Goal: Task Accomplishment & Management: Manage account settings

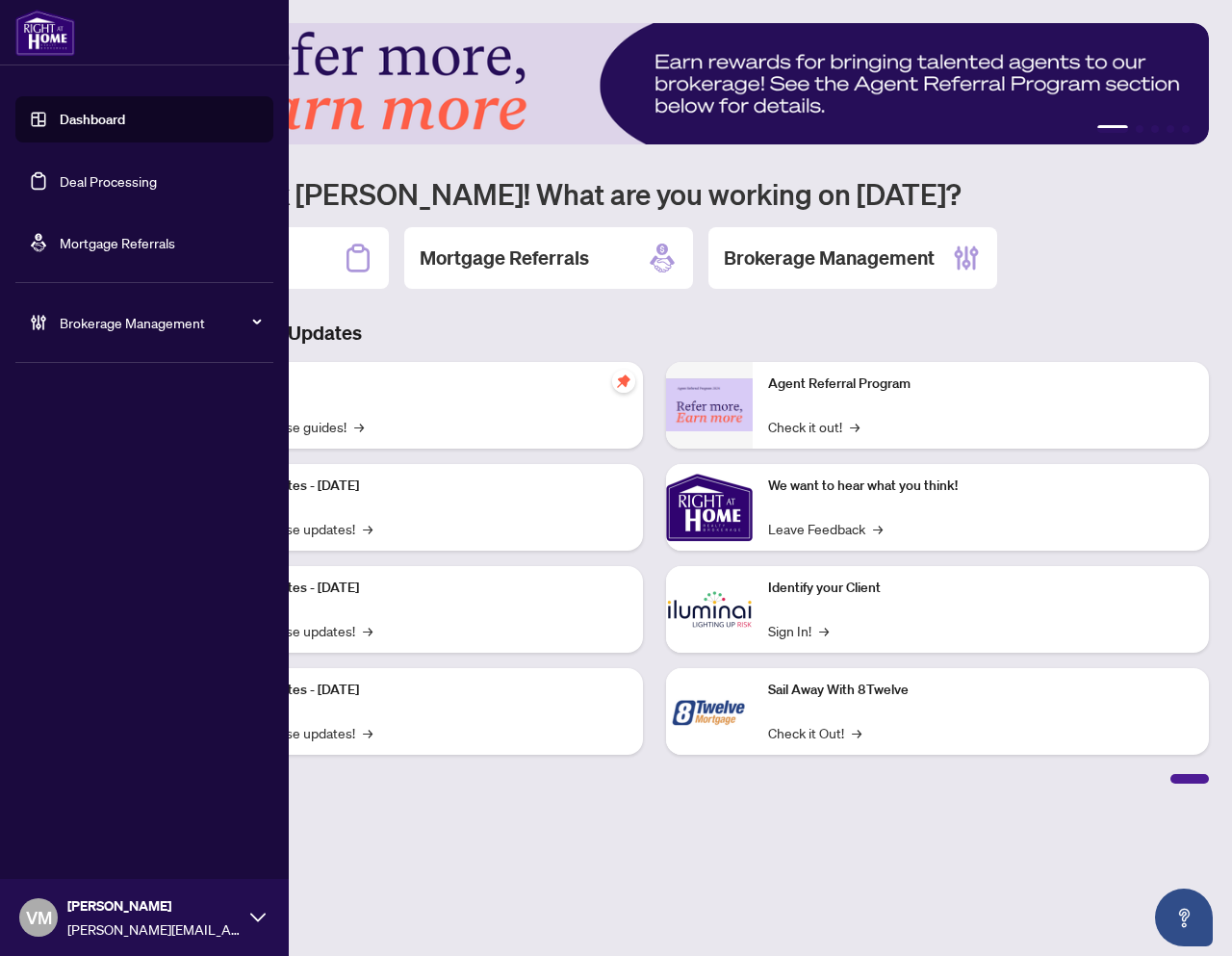
click at [253, 323] on icon at bounding box center [251, 323] width 10 height 0
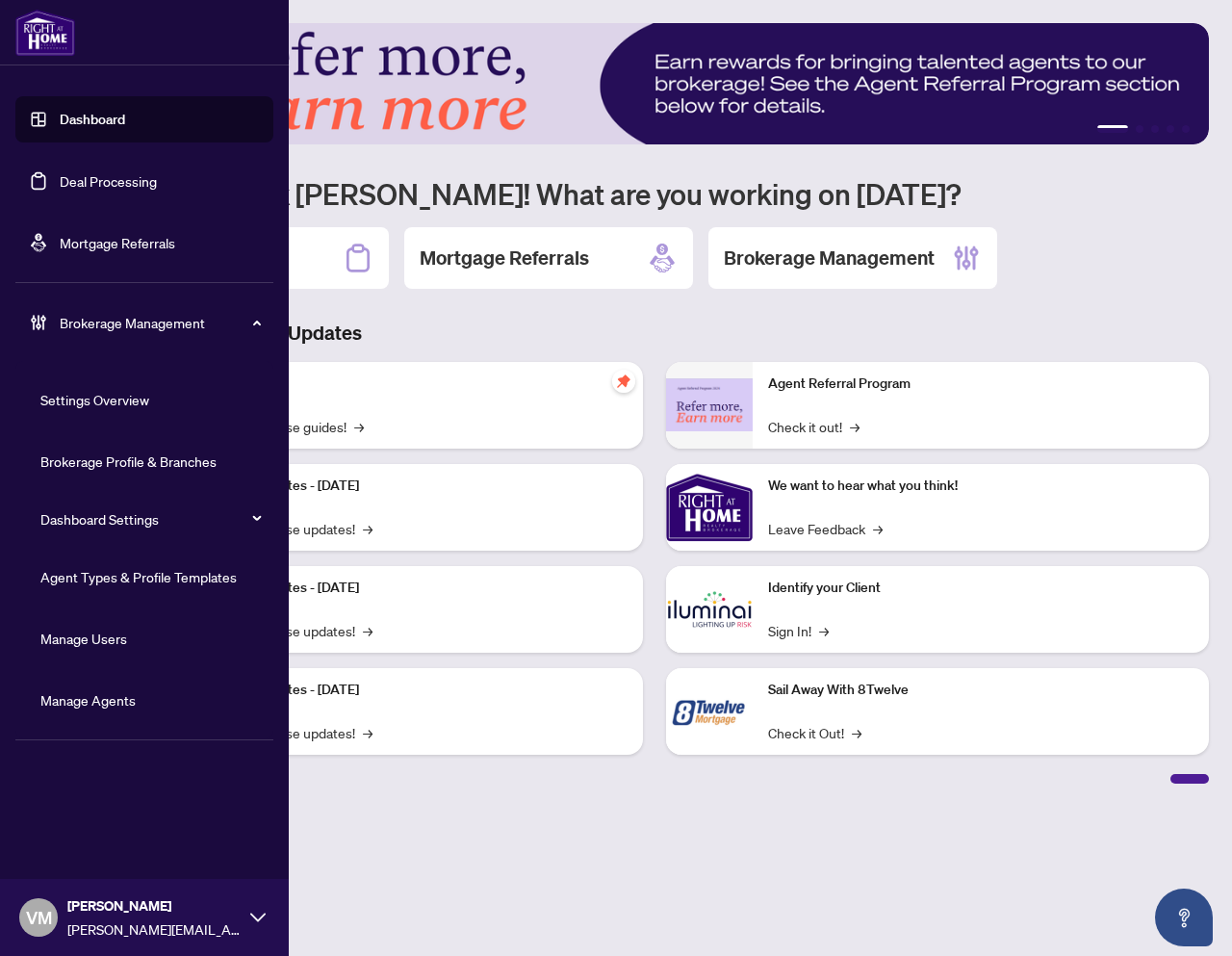
click at [87, 695] on link "Manage Agents" at bounding box center [88, 700] width 95 height 17
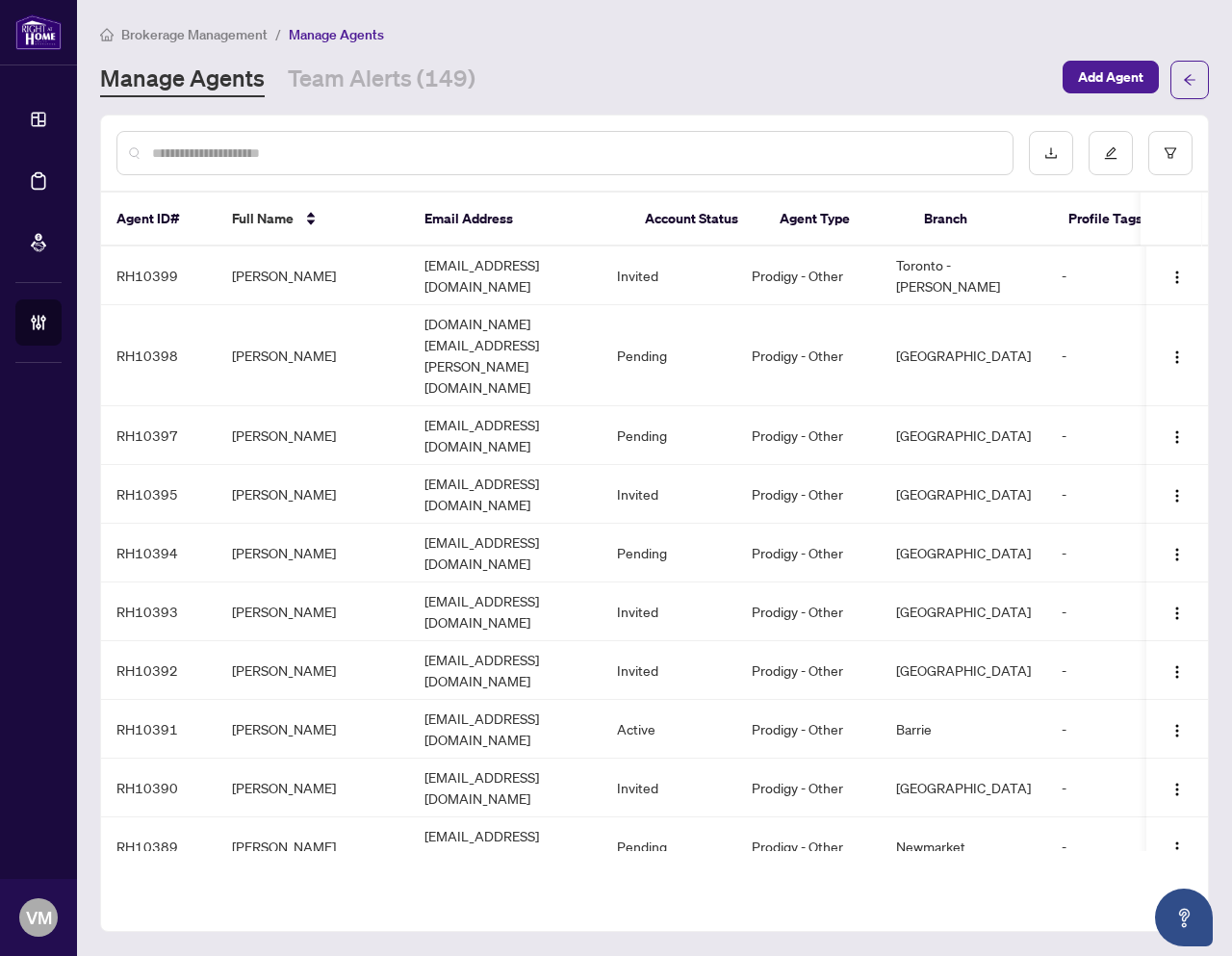
click at [680, 140] on div at bounding box center [564, 153] width 897 height 45
click at [676, 146] on input "text" at bounding box center [575, 153] width 845 height 21
paste input "**********"
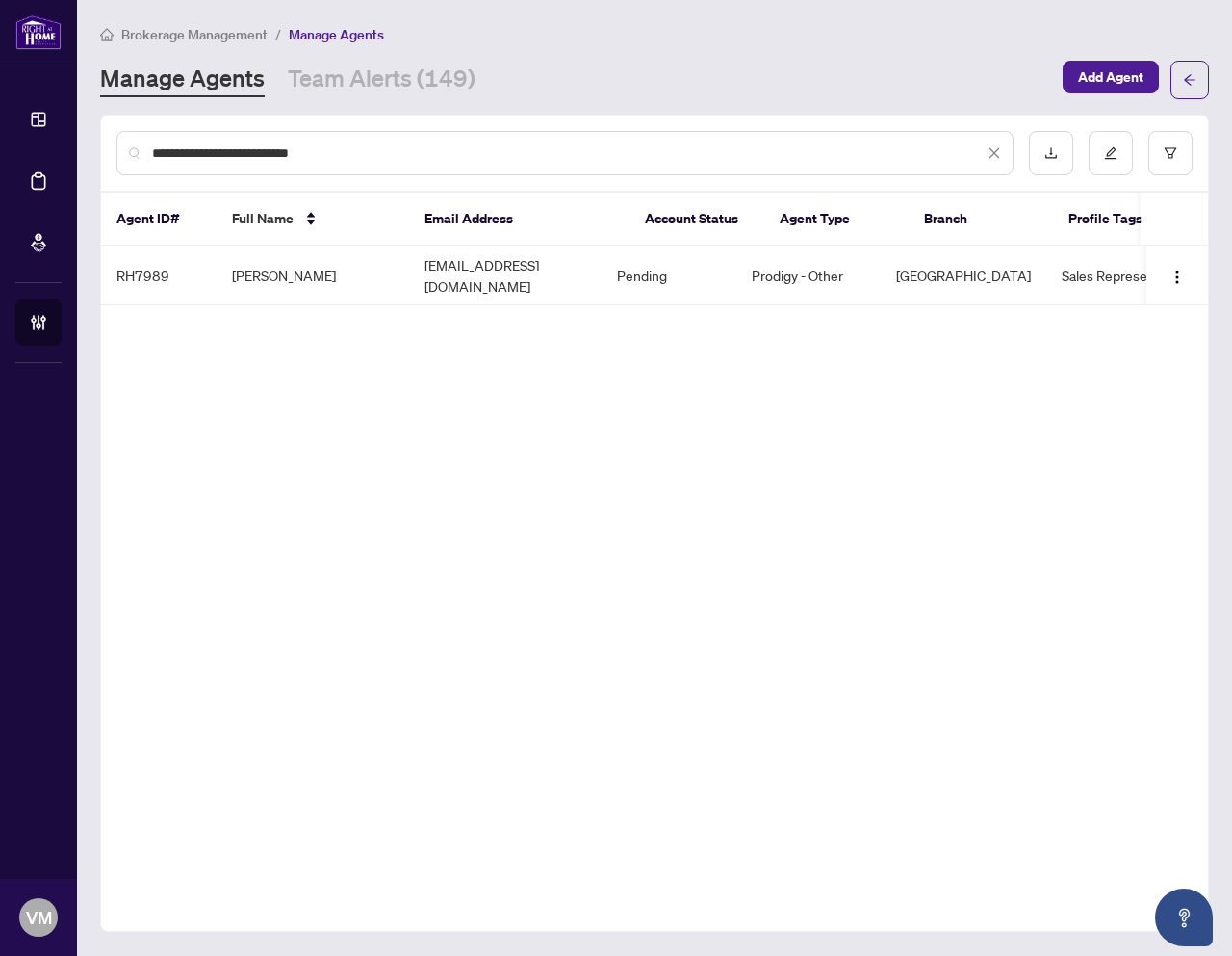
type input "**********"
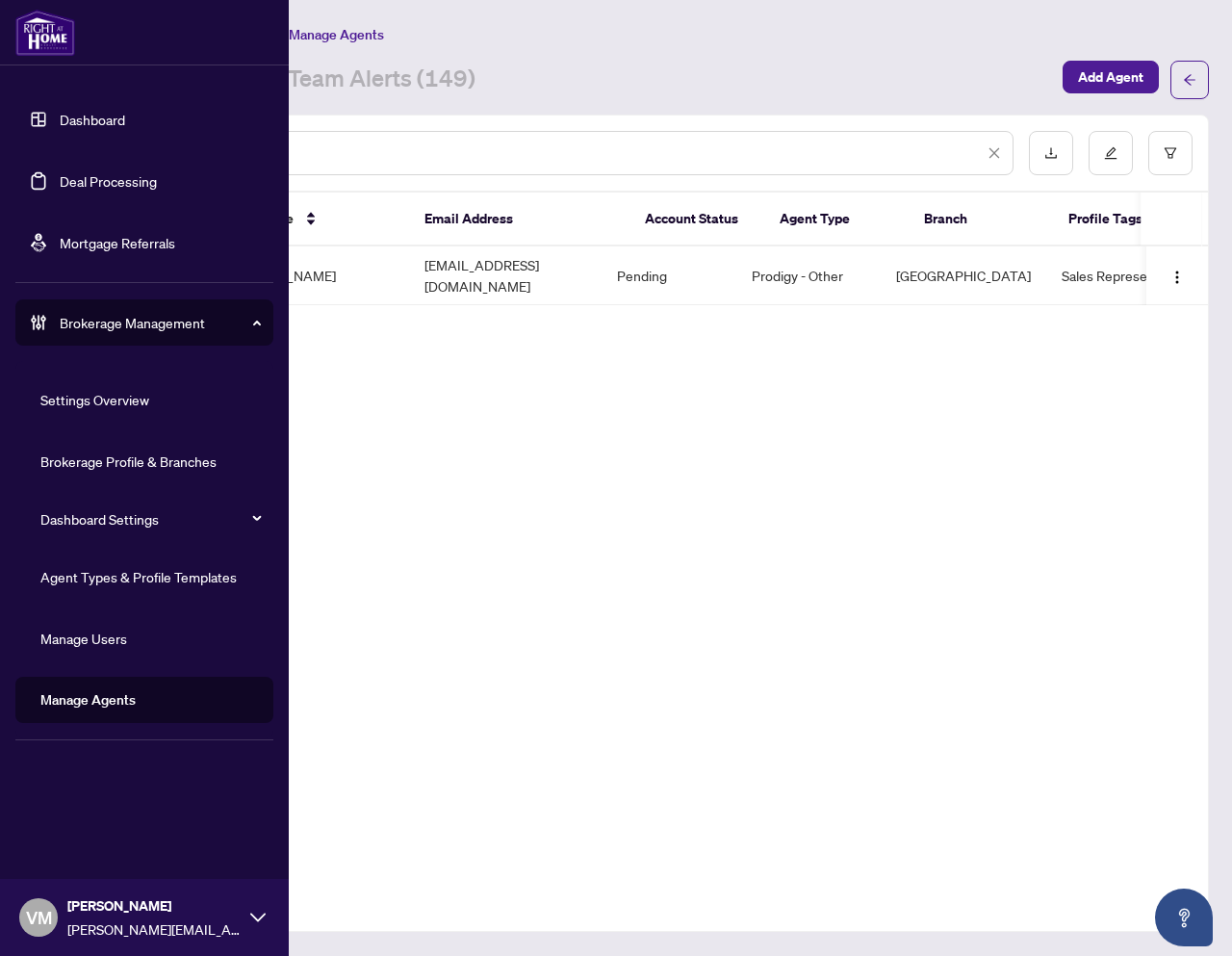
click at [133, 709] on link "Manage Agents" at bounding box center [88, 700] width 95 height 17
click at [105, 577] on link "Agent Types & Profile Templates" at bounding box center [139, 577] width 197 height 17
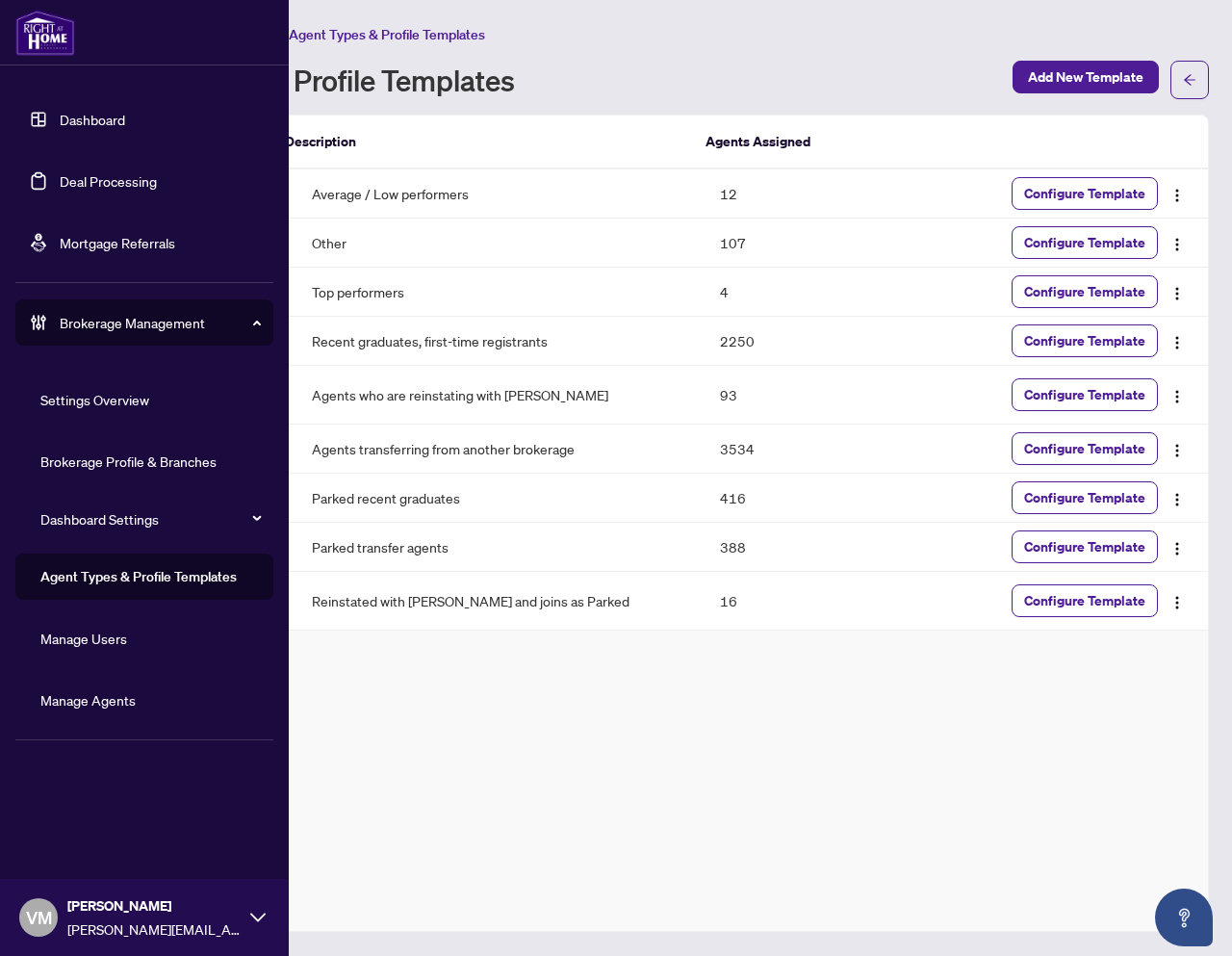
click at [50, 696] on link "Manage Agents" at bounding box center [88, 700] width 95 height 17
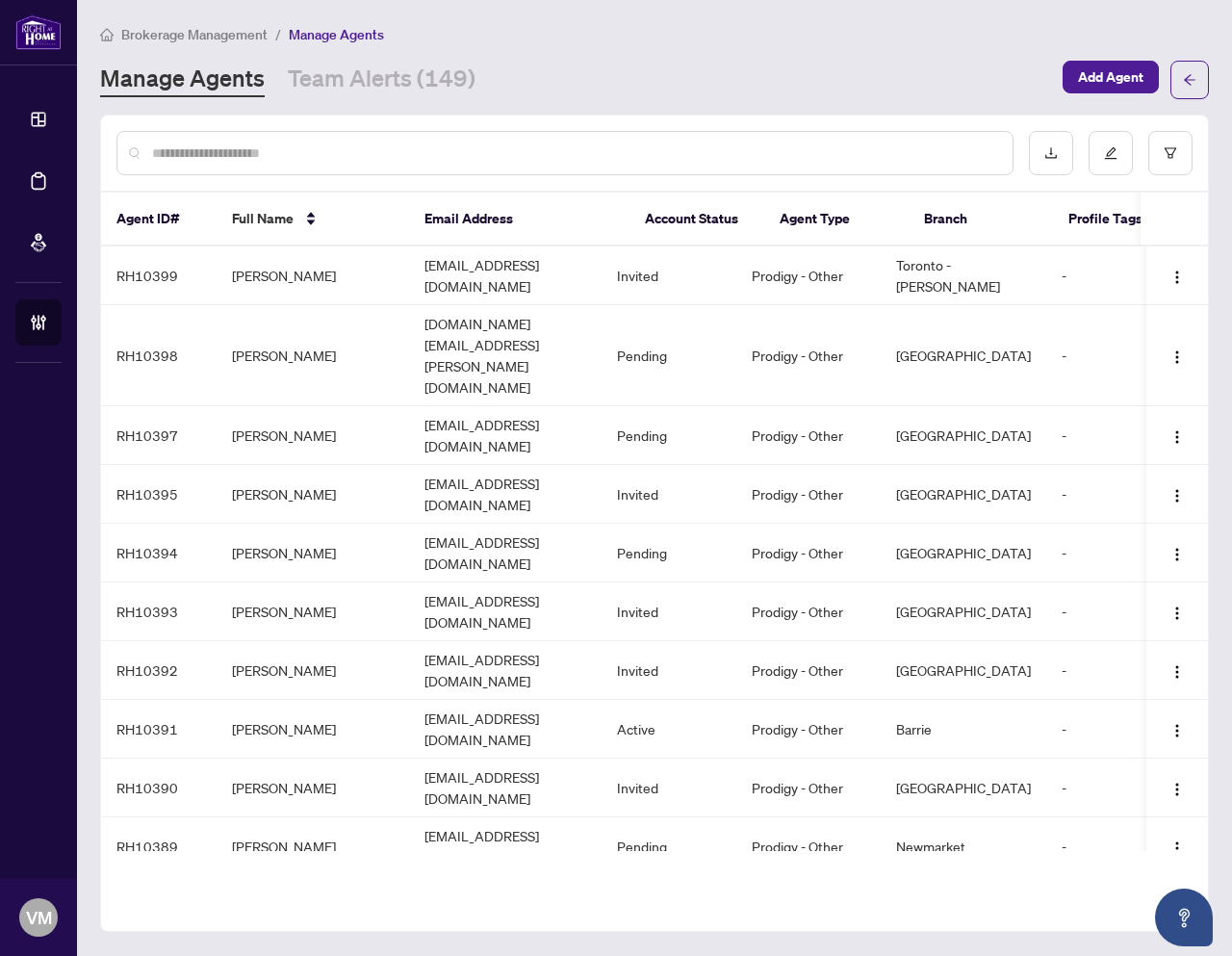
click at [1192, 143] on div at bounding box center [654, 152] width 1107 height 75
click at [1184, 161] on button "button" at bounding box center [1170, 153] width 45 height 45
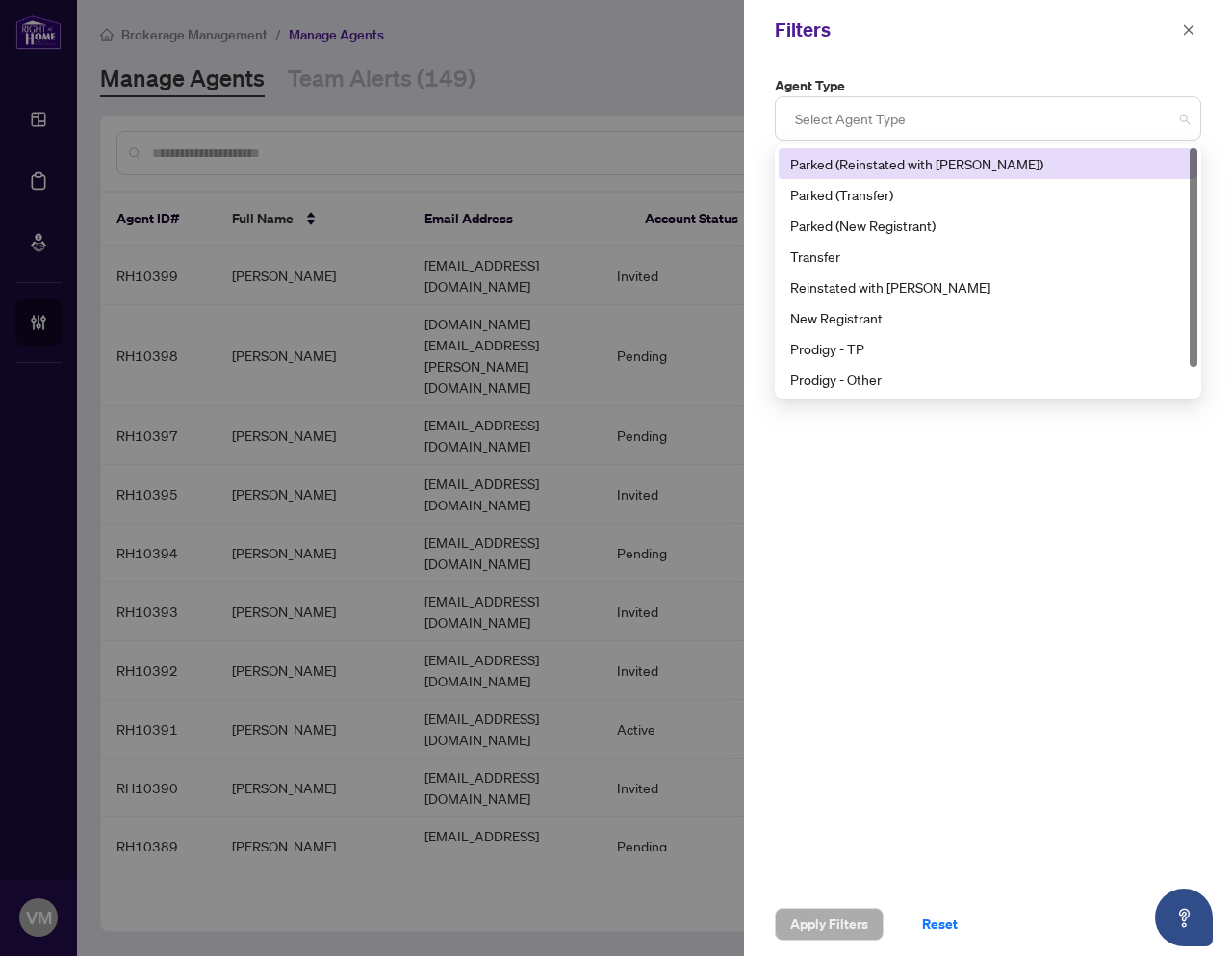
click at [944, 114] on div at bounding box center [988, 118] width 401 height 35
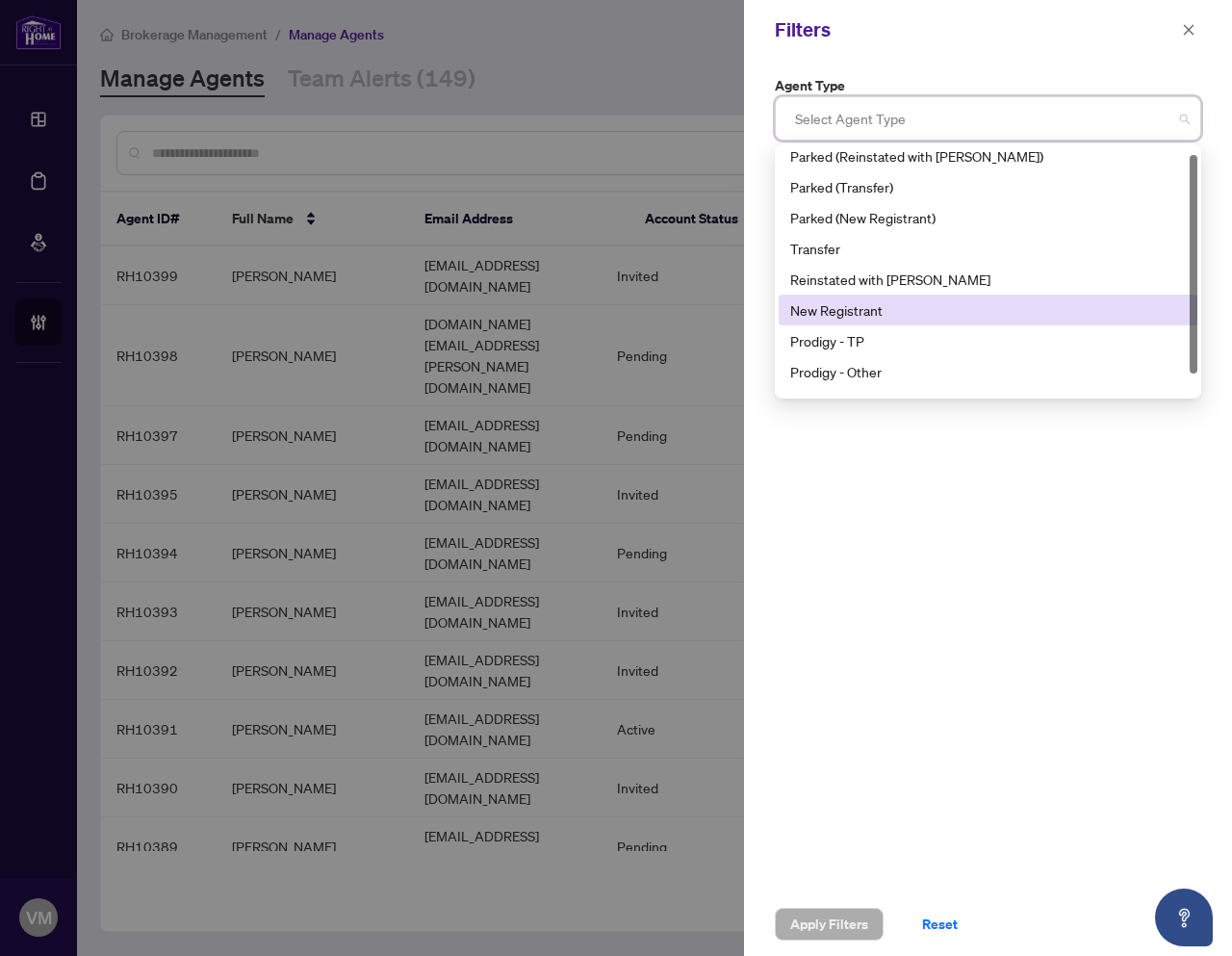
scroll to position [31, 0]
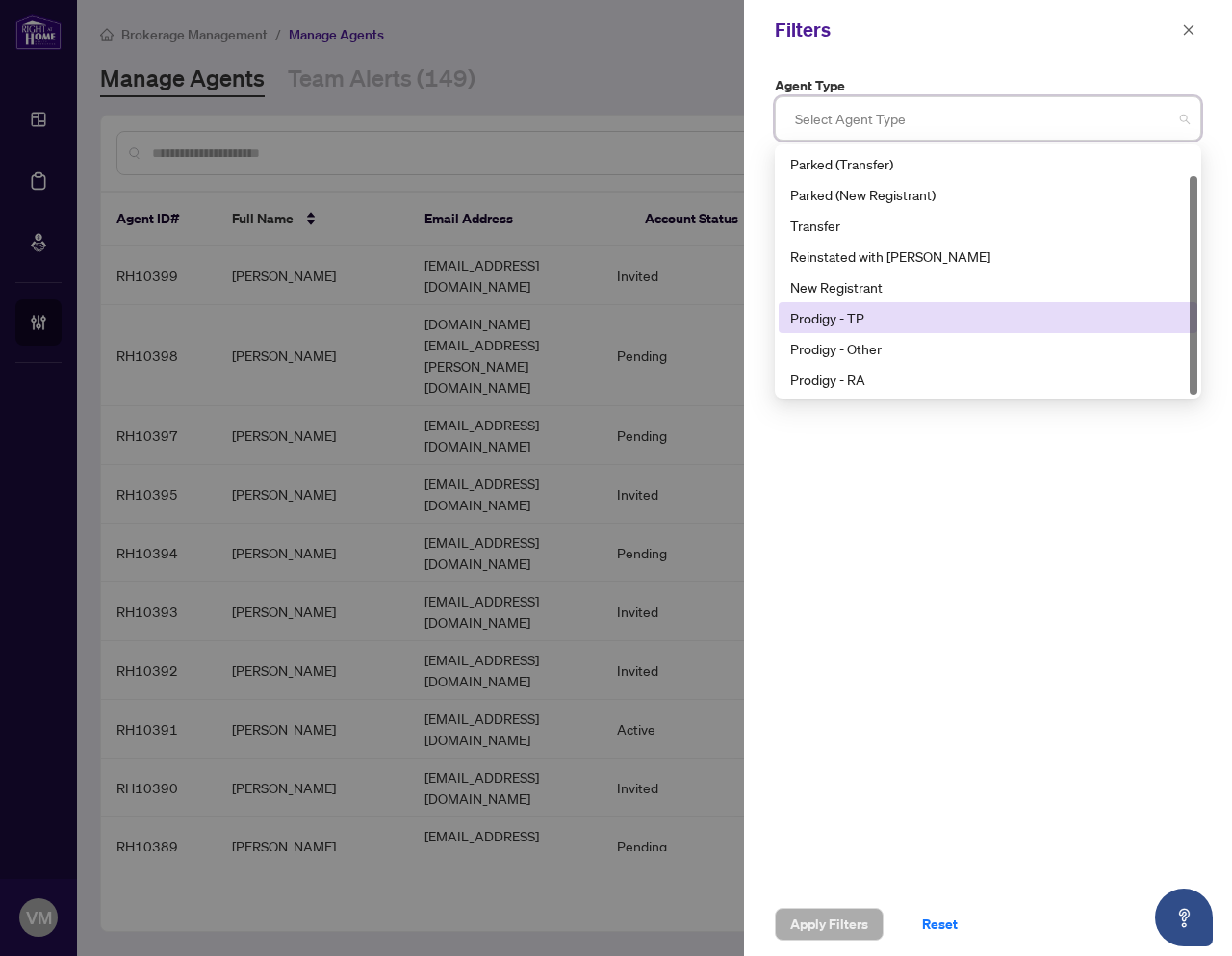
click at [886, 322] on div "Prodigy - TP" at bounding box center [988, 318] width 395 height 21
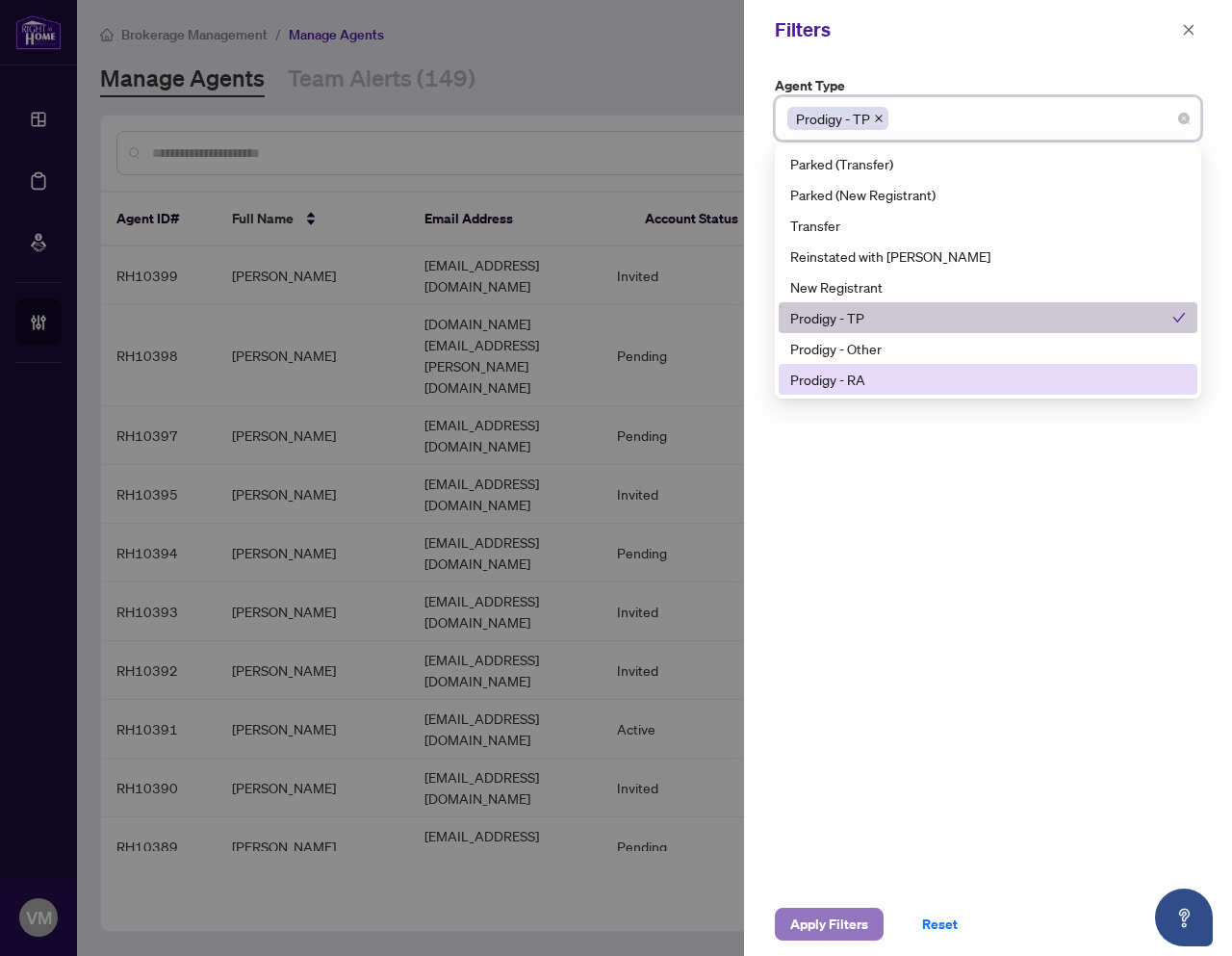
click at [831, 934] on span "Apply Filters" at bounding box center [829, 924] width 78 height 31
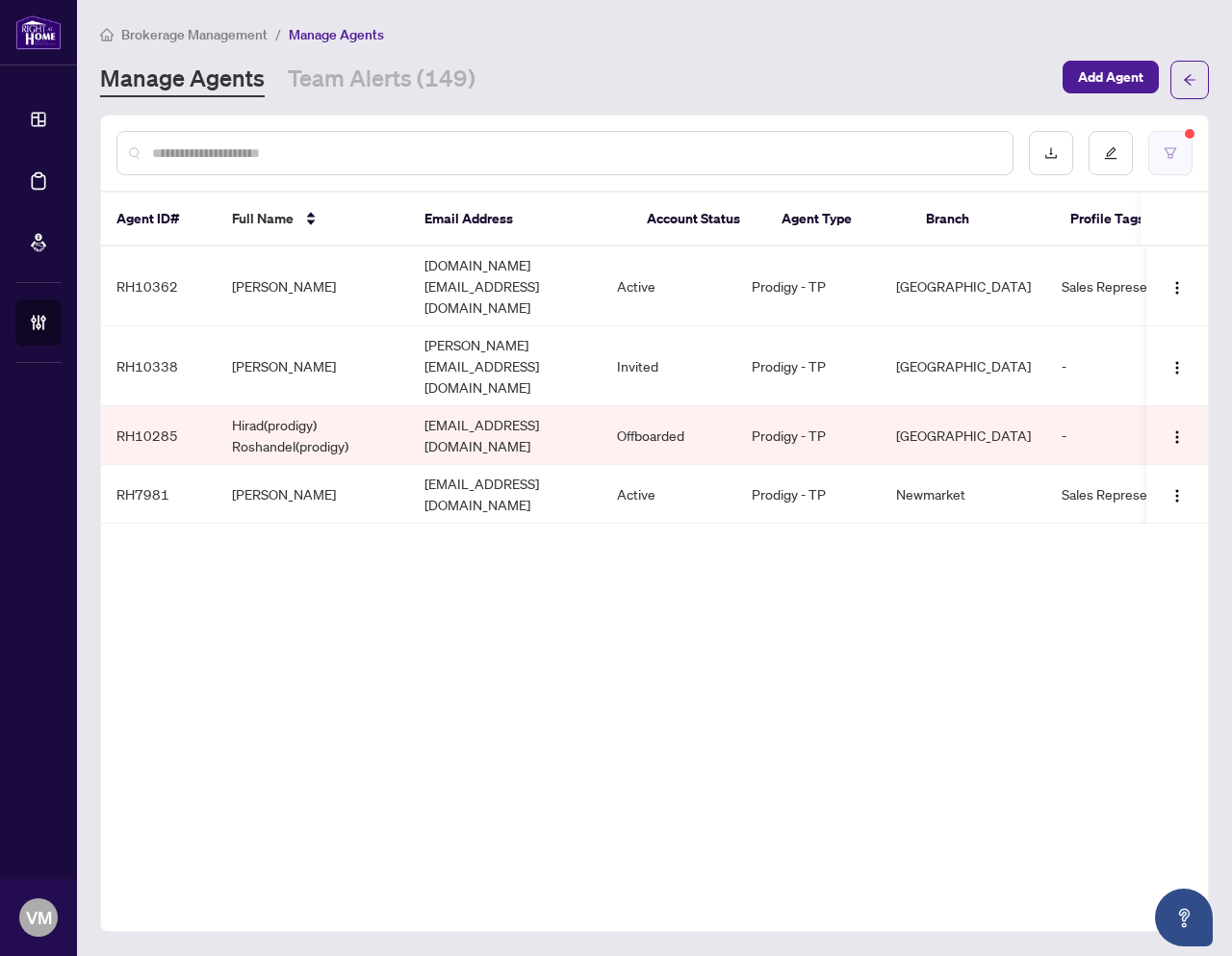
click at [1181, 146] on button "button" at bounding box center [1170, 153] width 45 height 45
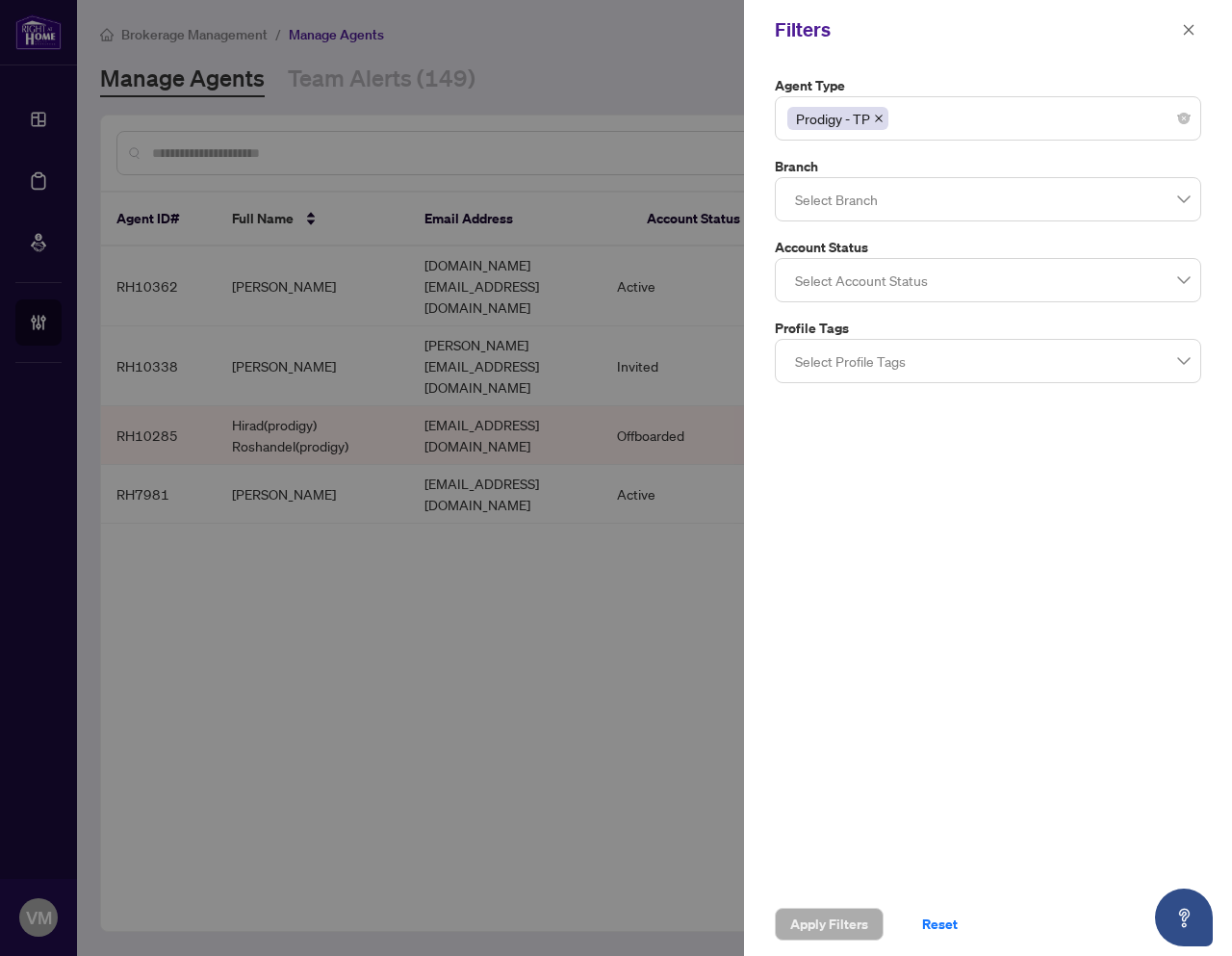
click at [1055, 130] on div "Prodigy - TP" at bounding box center [988, 118] width 401 height 35
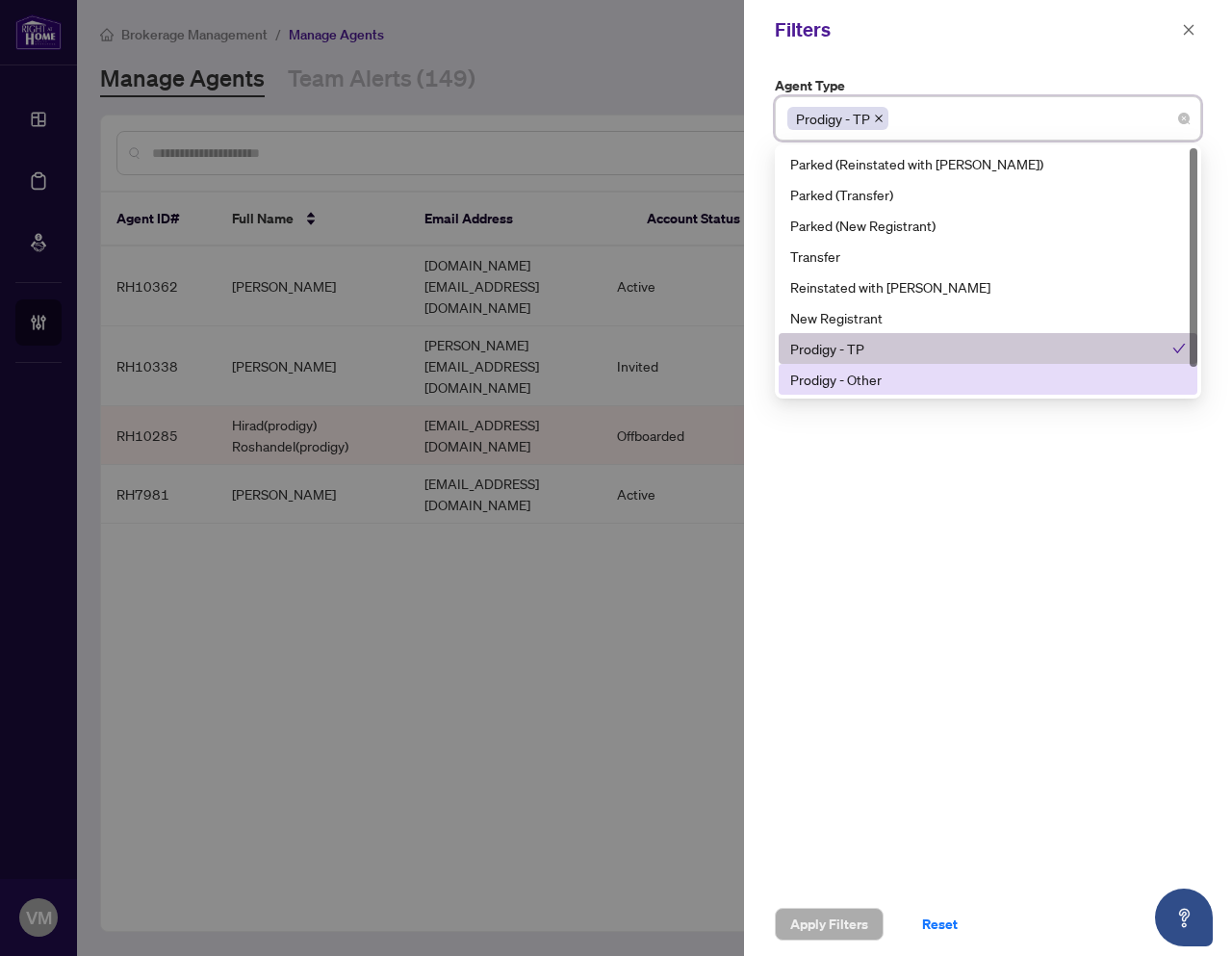
click at [846, 376] on div "Prodigy - Other" at bounding box center [988, 379] width 395 height 21
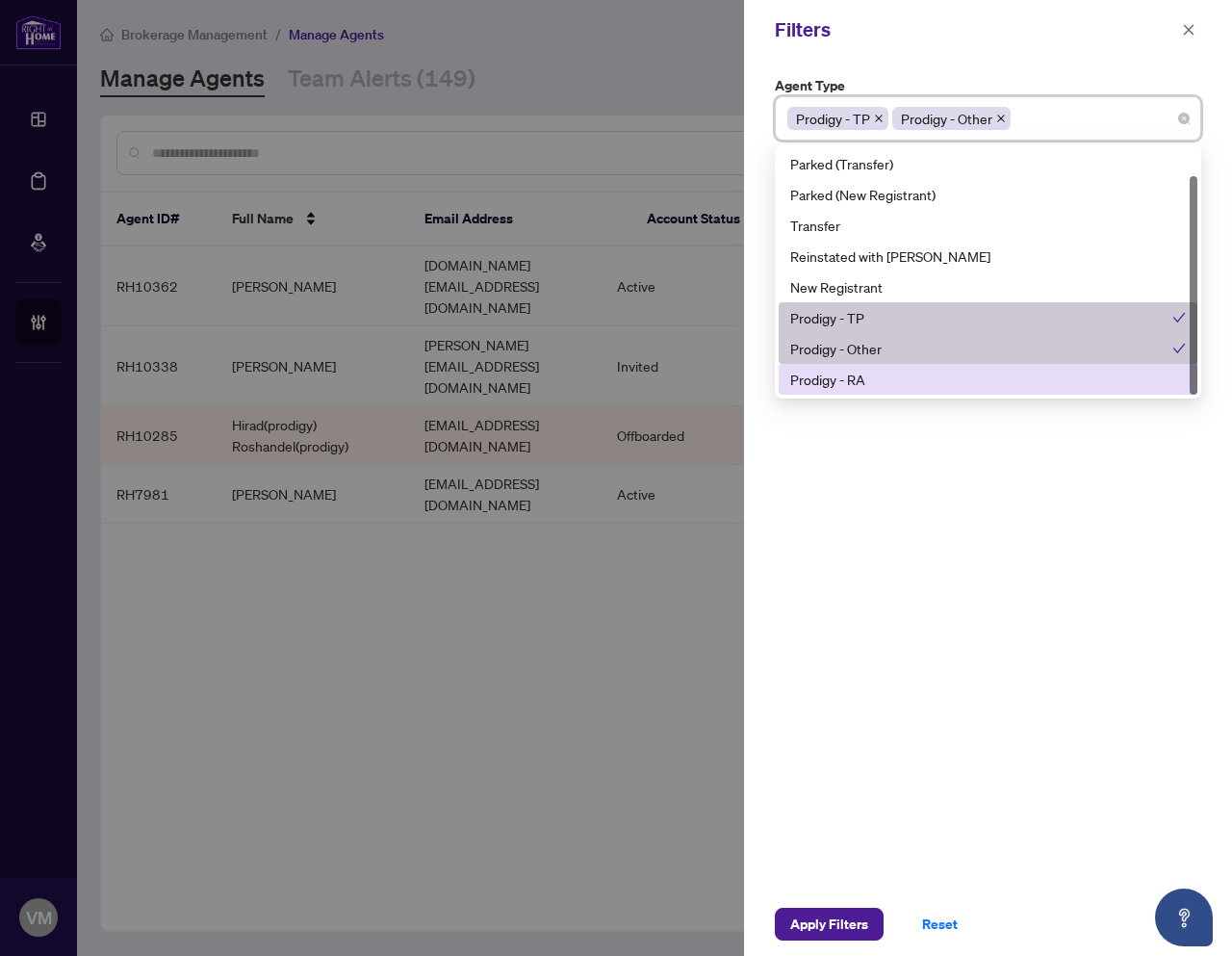
click at [864, 388] on div "Prodigy - RA" at bounding box center [988, 379] width 395 height 21
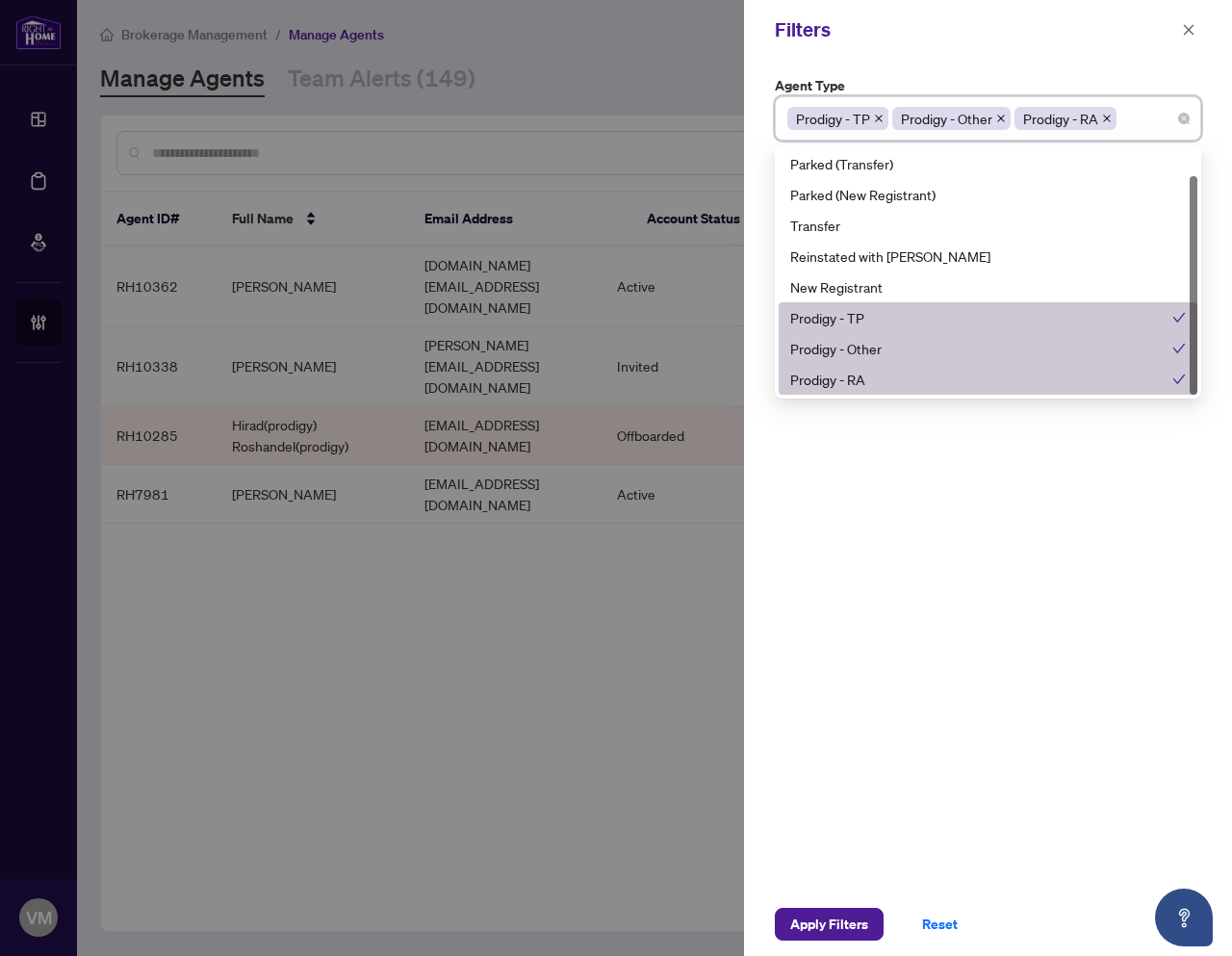
drag, startPoint x: 869, startPoint y: 373, endPoint x: 867, endPoint y: 385, distance: 12.2
click at [869, 373] on div "Prodigy - RA" at bounding box center [981, 379] width 382 height 21
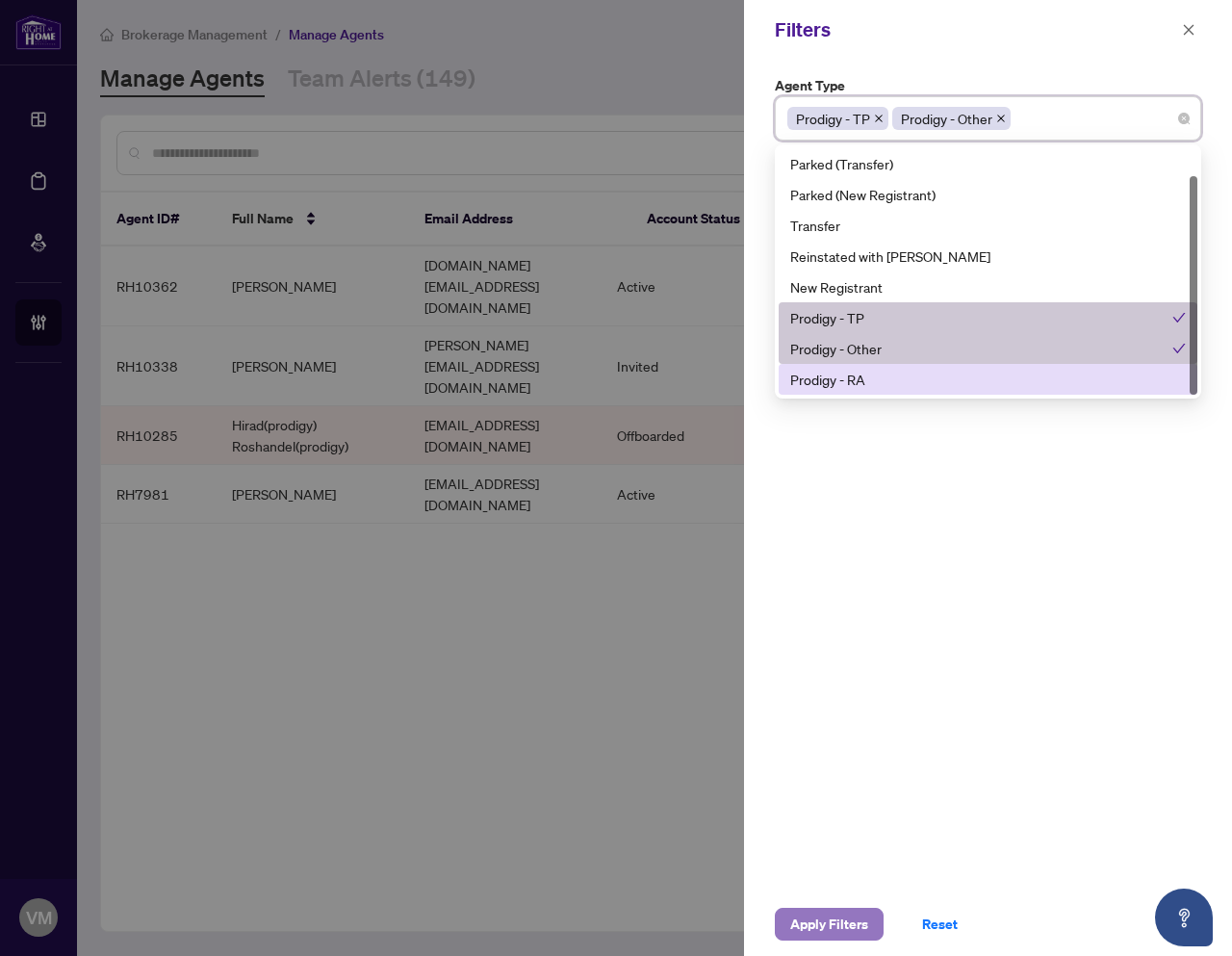
click at [816, 918] on span "Apply Filters" at bounding box center [829, 924] width 78 height 31
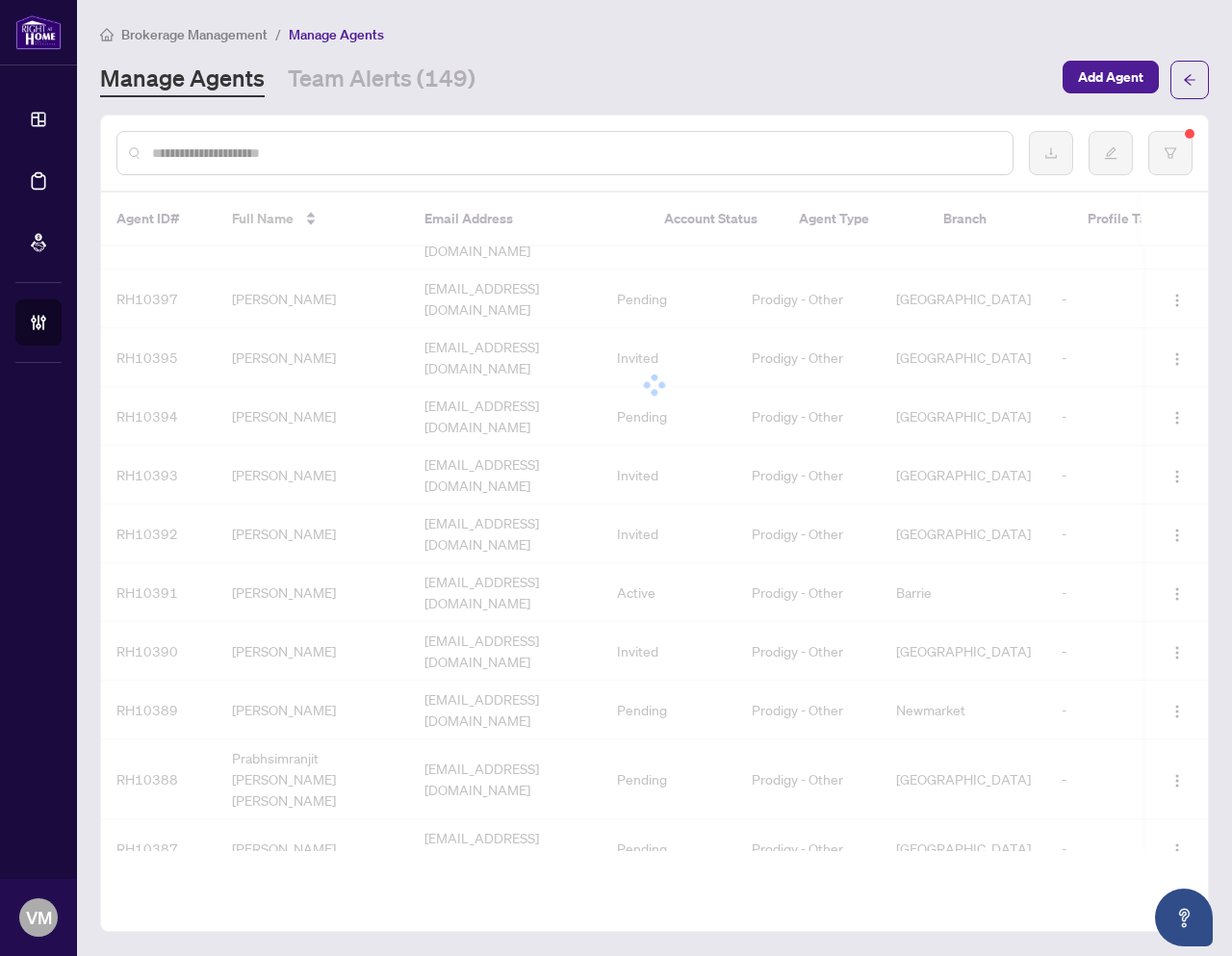
scroll to position [0, 0]
